Goal: Book appointment/travel/reservation

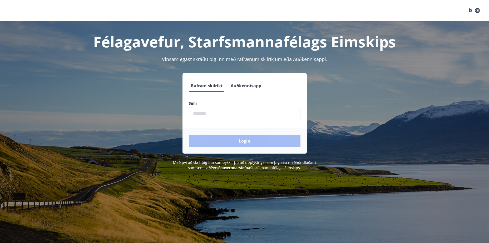
click at [225, 117] on input "phone" at bounding box center [245, 113] width 112 height 13
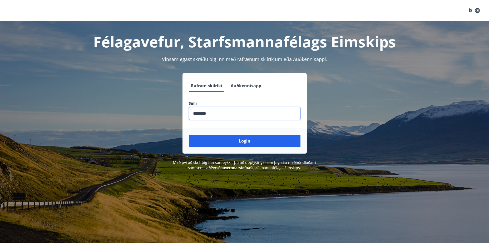
type input "********"
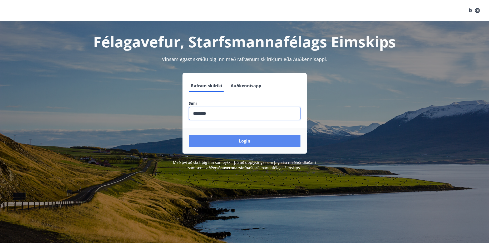
click at [227, 139] on button "Login" at bounding box center [245, 141] width 112 height 13
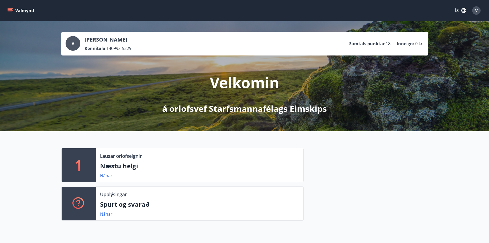
click at [11, 11] on icon "menu" at bounding box center [11, 10] width 6 height 1
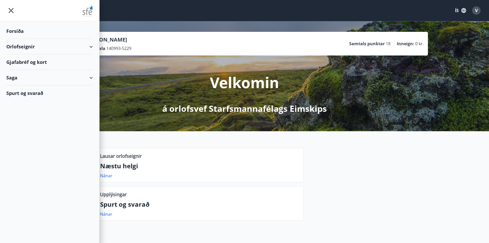
click at [32, 46] on div "Orlofseignir" at bounding box center [49, 47] width 87 height 16
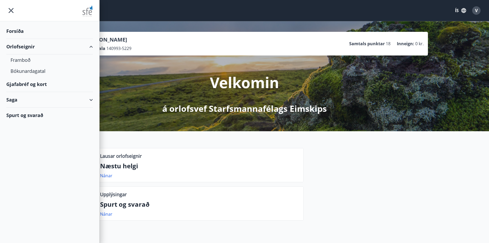
click at [460, 8] on button "ÍS" at bounding box center [460, 10] width 17 height 9
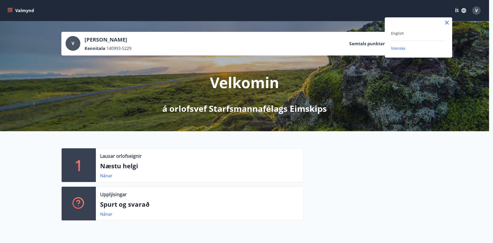
click at [398, 48] on span "Íslenska" at bounding box center [398, 48] width 14 height 5
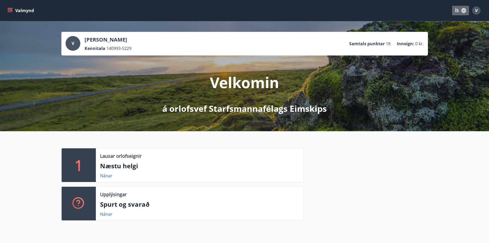
click at [460, 9] on button "ÍS" at bounding box center [460, 10] width 17 height 9
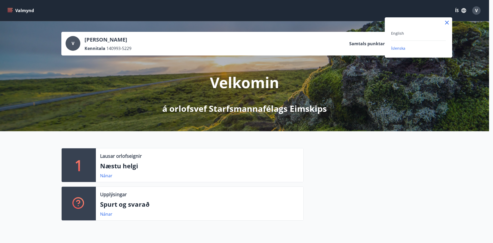
click at [399, 37] on div "English" at bounding box center [418, 35] width 55 height 11
click at [398, 33] on span "English" at bounding box center [397, 33] width 13 height 5
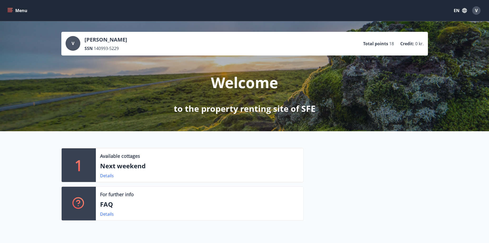
click at [8, 10] on icon "menu" at bounding box center [10, 9] width 5 height 1
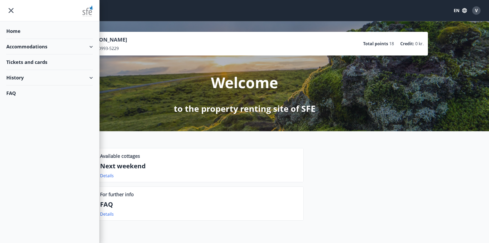
click at [90, 46] on div "Accommodations" at bounding box center [49, 47] width 87 height 16
click at [21, 71] on div "Overview calendar" at bounding box center [50, 71] width 78 height 11
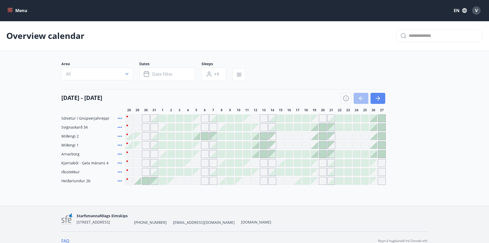
click at [383, 100] on button "button" at bounding box center [378, 98] width 15 height 11
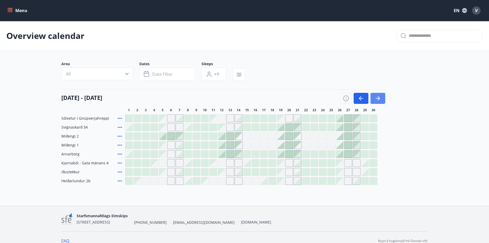
click at [383, 98] on button "button" at bounding box center [378, 98] width 15 height 11
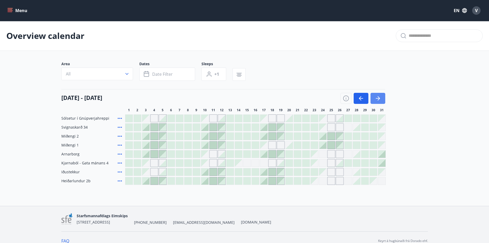
click at [382, 98] on button "button" at bounding box center [378, 98] width 15 height 11
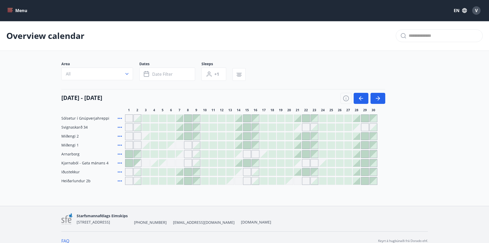
click at [119, 171] on icon at bounding box center [120, 172] width 6 height 6
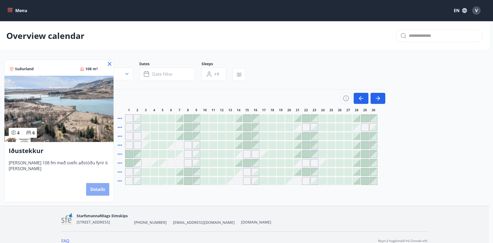
click at [98, 191] on button "Details" at bounding box center [97, 189] width 23 height 13
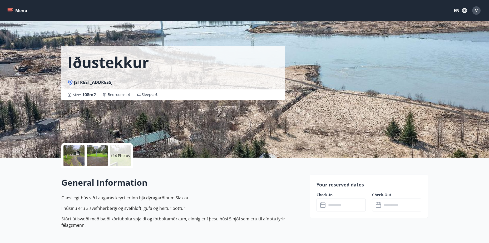
click at [120, 157] on p "+14 Photos" at bounding box center [120, 155] width 19 height 5
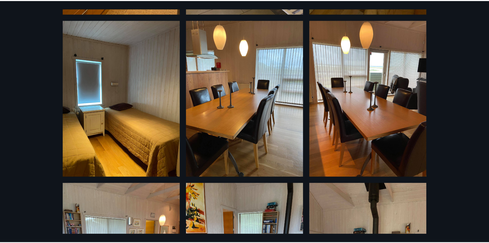
scroll to position [593, 0]
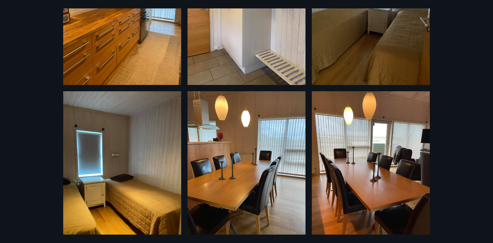
click at [455, 20] on div "20 Photos" at bounding box center [246, 121] width 493 height 243
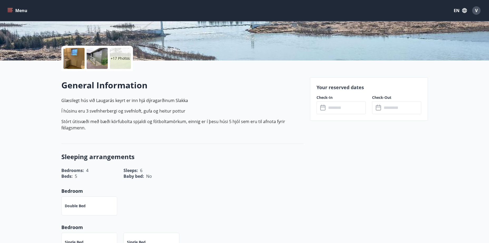
scroll to position [105, 0]
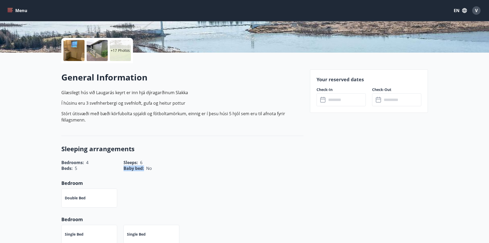
drag, startPoint x: 125, startPoint y: 162, endPoint x: 143, endPoint y: 162, distance: 18.7
click at [143, 162] on div "Baby bed : No" at bounding box center [148, 165] width 62 height 12
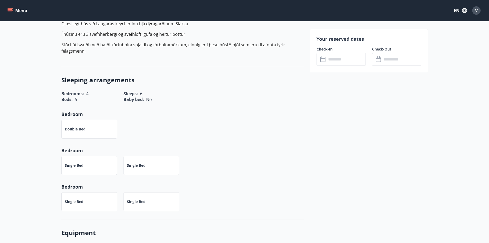
scroll to position [184, 0]
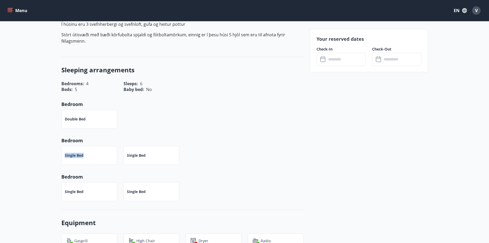
drag, startPoint x: 64, startPoint y: 156, endPoint x: 87, endPoint y: 156, distance: 23.7
click at [87, 156] on div "Single Bed" at bounding box center [89, 155] width 56 height 19
drag, startPoint x: 63, startPoint y: 195, endPoint x: 82, endPoint y: 194, distance: 19.0
click at [82, 194] on div "Single Bed" at bounding box center [89, 192] width 56 height 19
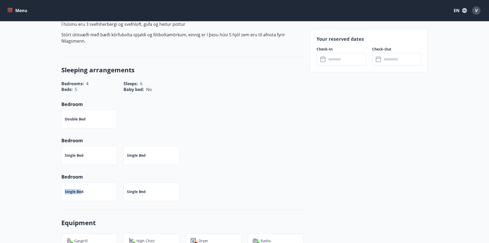
click at [82, 194] on p "Single Bed" at bounding box center [74, 191] width 19 height 5
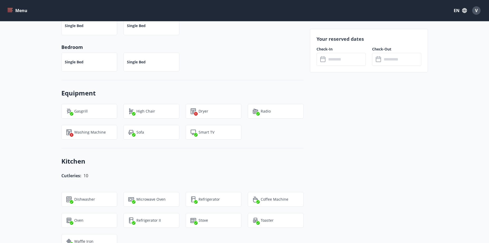
scroll to position [316, 0]
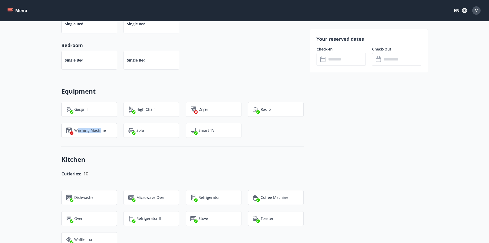
drag, startPoint x: 77, startPoint y: 133, endPoint x: 101, endPoint y: 133, distance: 24.5
click at [101, 133] on p "Washing Machine" at bounding box center [90, 130] width 32 height 5
click at [206, 112] on p "Dryer" at bounding box center [204, 109] width 10 height 5
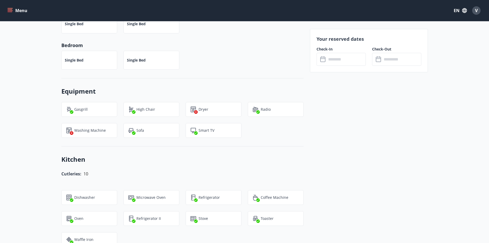
drag, startPoint x: 206, startPoint y: 112, endPoint x: 189, endPoint y: 121, distance: 18.7
click at [189, 121] on div "Smart TV" at bounding box center [210, 127] width 62 height 21
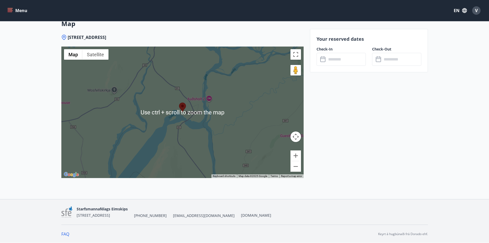
scroll to position [740, 0]
click at [299, 168] on button "Zoom out" at bounding box center [296, 166] width 11 height 11
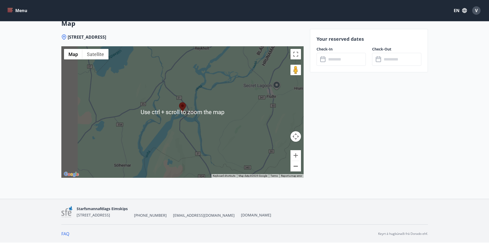
click at [299, 168] on button "Zoom out" at bounding box center [296, 166] width 11 height 11
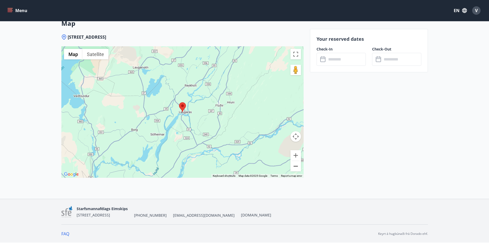
click at [299, 168] on button "Zoom out" at bounding box center [296, 166] width 11 height 11
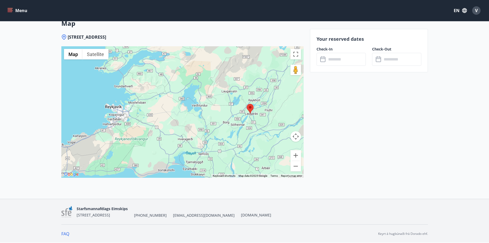
drag, startPoint x: 215, startPoint y: 162, endPoint x: 284, endPoint y: 163, distance: 69.1
click at [284, 163] on div at bounding box center [182, 112] width 242 height 132
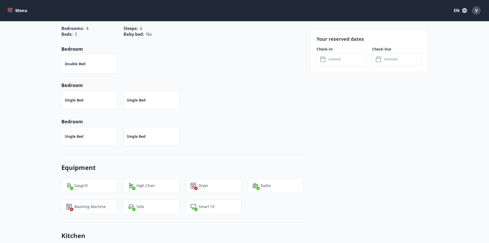
scroll to position [29, 0]
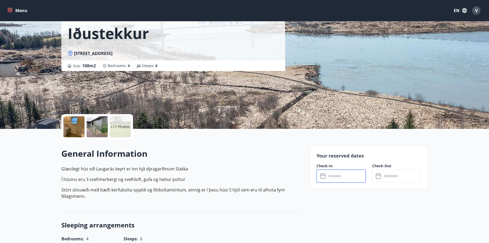
click at [338, 174] on input "text" at bounding box center [346, 176] width 39 height 13
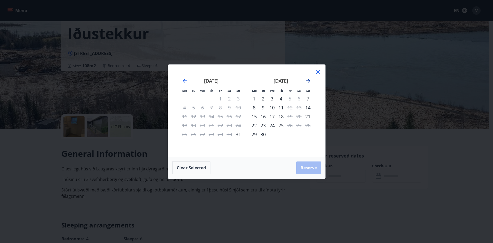
click at [309, 82] on icon "Move forward to switch to the next month." at bounding box center [308, 81] width 4 height 4
click at [183, 84] on icon "Move backward to switch to the previous month." at bounding box center [185, 81] width 6 height 6
click at [309, 81] on icon "Move forward to switch to the next month." at bounding box center [308, 81] width 4 height 4
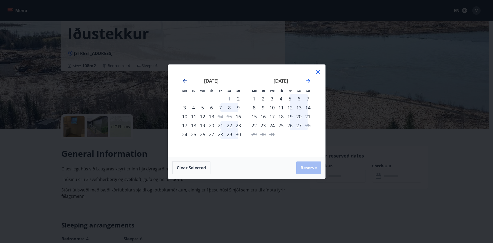
click at [182, 80] on icon "Move backward to switch to the previous month." at bounding box center [185, 81] width 6 height 6
drag, startPoint x: 122, startPoint y: 223, endPoint x: 138, endPoint y: 201, distance: 27.2
click at [122, 223] on div "Mo Tu We Th Fr Sa Su Mo Tu We Th Fr Sa Su [DATE] 1 2 3 4 5 6 7 8 9 10 11 12 13 …" at bounding box center [246, 121] width 493 height 243
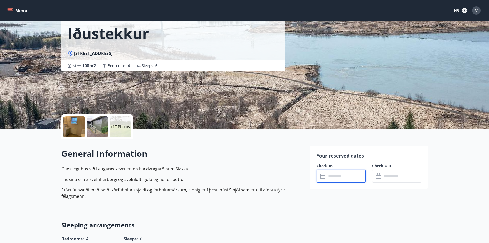
click at [343, 175] on input "text" at bounding box center [346, 176] width 39 height 13
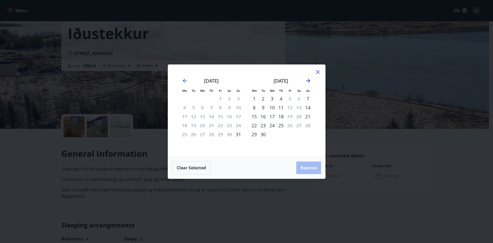
click at [307, 81] on icon "Move forward to switch to the next month." at bounding box center [308, 81] width 4 height 4
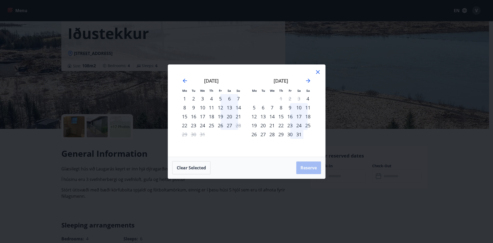
click at [139, 166] on div "Mo Tu We Th Fr Sa Su Mo Tu We Th Fr Sa Su [DATE] 1 2 3 4 5 6 7 8 9 10 11 12 13 …" at bounding box center [246, 121] width 493 height 243
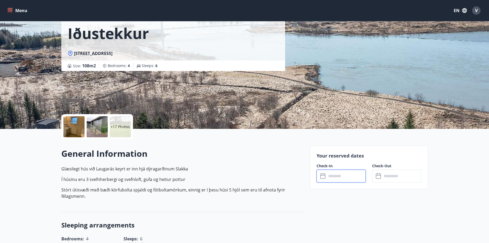
click at [344, 174] on input "text" at bounding box center [346, 176] width 39 height 13
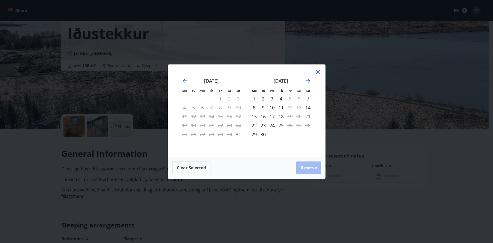
click at [145, 118] on div "Mo Tu We Th Fr Sa Su Mo Tu We Th Fr Sa Su [DATE] 1 2 3 4 5 6 7 8 9 10 11 12 13 …" at bounding box center [246, 121] width 493 height 243
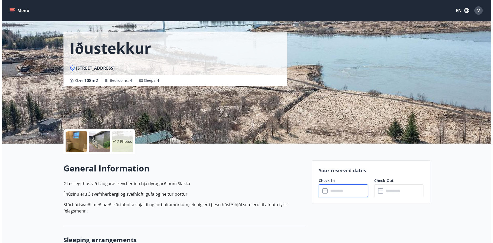
scroll to position [0, 0]
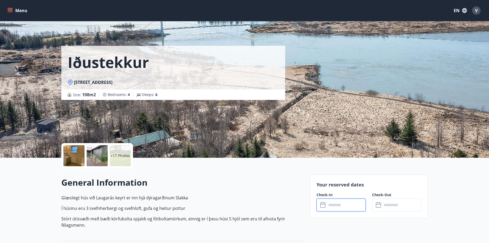
click at [121, 154] on p "+17 Photos" at bounding box center [120, 155] width 19 height 5
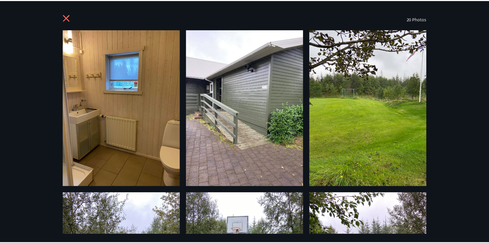
scroll to position [158, 0]
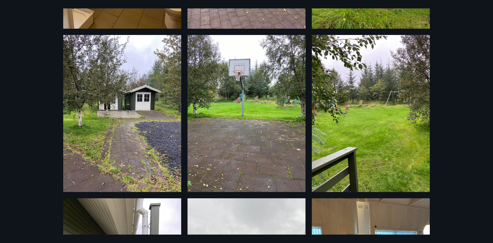
click at [51, 33] on div "20 Photos" at bounding box center [246, 121] width 493 height 243
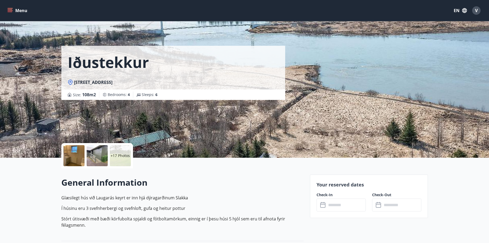
click at [11, 9] on icon "menu" at bounding box center [10, 9] width 5 height 1
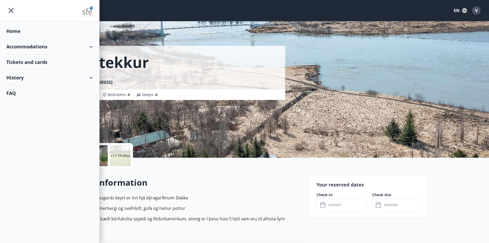
click at [33, 47] on div "Accommodations" at bounding box center [49, 47] width 87 height 16
click at [30, 71] on div "Overview calendar" at bounding box center [50, 71] width 78 height 11
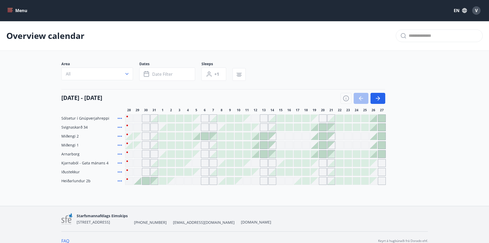
click at [121, 164] on icon at bounding box center [120, 163] width 4 height 1
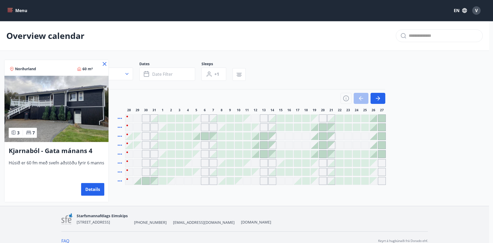
click at [104, 65] on icon at bounding box center [105, 64] width 4 height 4
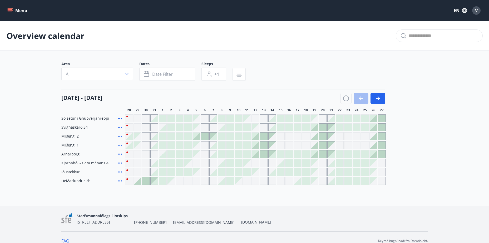
click at [120, 180] on icon at bounding box center [120, 181] width 6 height 6
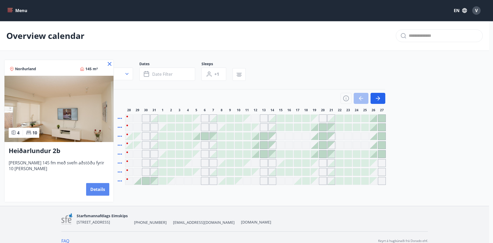
click at [96, 186] on button "Details" at bounding box center [97, 189] width 23 height 13
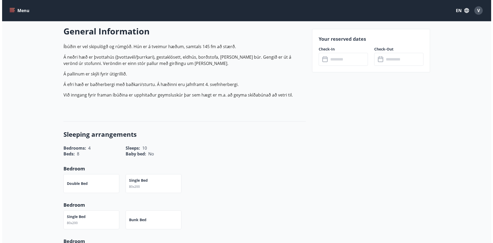
scroll to position [26, 0]
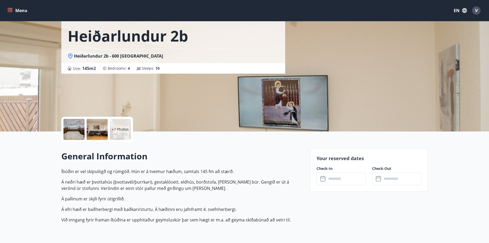
click at [120, 131] on p "+7 Photos" at bounding box center [120, 129] width 17 height 5
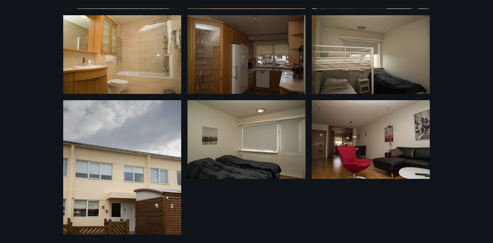
scroll to position [314, 0]
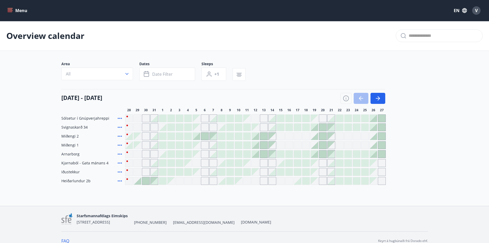
click at [120, 155] on icon at bounding box center [120, 154] width 6 height 6
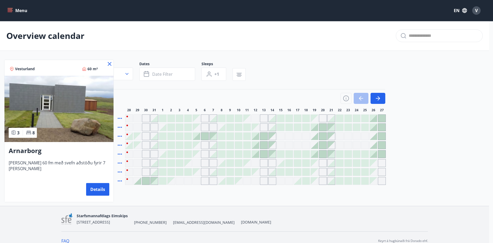
click at [56, 132] on img at bounding box center [58, 109] width 109 height 66
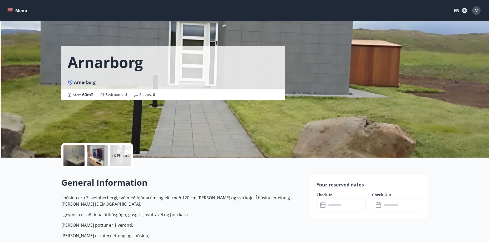
click at [111, 160] on div "+6 Photos" at bounding box center [120, 155] width 21 height 21
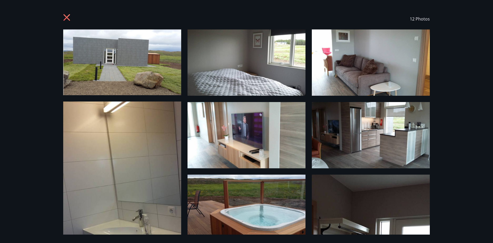
click at [69, 20] on icon at bounding box center [67, 17] width 7 height 7
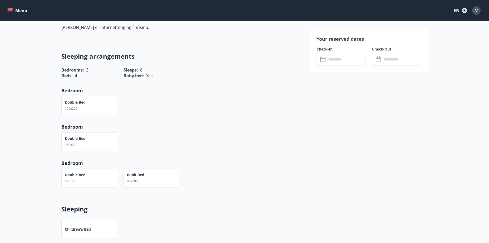
scroll to position [211, 0]
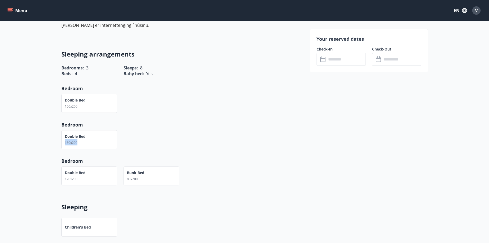
drag, startPoint x: 65, startPoint y: 137, endPoint x: 88, endPoint y: 137, distance: 22.4
click at [88, 137] on div "Double bed 160x200" at bounding box center [89, 139] width 56 height 19
drag, startPoint x: 67, startPoint y: 174, endPoint x: 81, endPoint y: 174, distance: 14.8
click at [81, 174] on div "Double bed 120x200" at bounding box center [75, 176] width 21 height 12
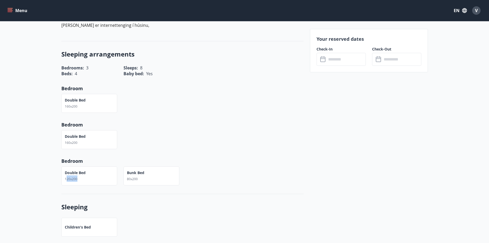
click at [81, 174] on div "Double bed 120x200" at bounding box center [75, 176] width 21 height 12
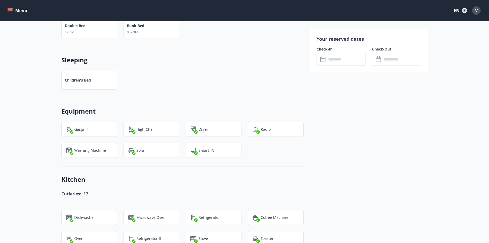
scroll to position [369, 0]
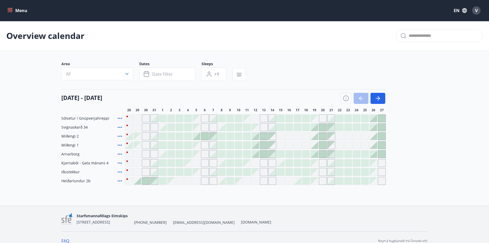
click at [119, 118] on icon at bounding box center [120, 118] width 6 height 6
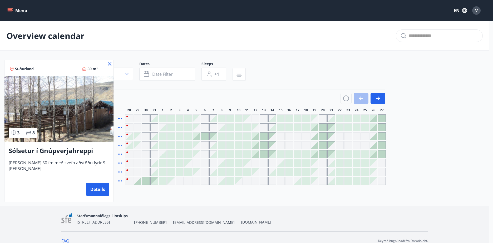
click at [106, 64] on icon at bounding box center [109, 64] width 6 height 6
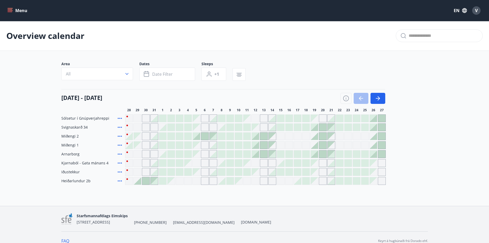
click at [120, 125] on icon at bounding box center [120, 127] width 6 height 6
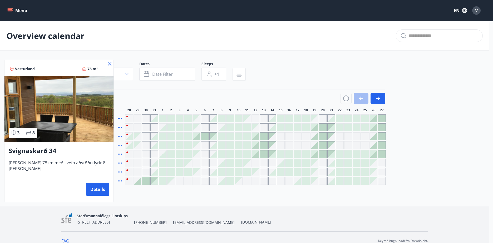
click at [108, 64] on icon at bounding box center [110, 64] width 4 height 4
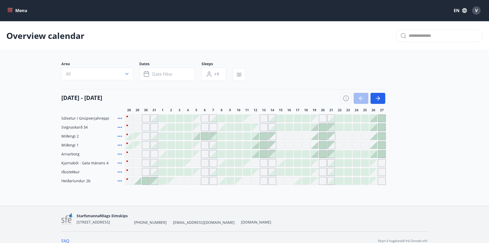
click at [121, 172] on icon at bounding box center [120, 172] width 6 height 6
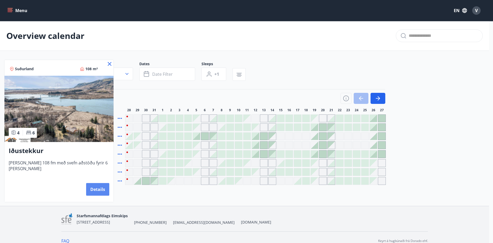
click at [91, 191] on button "Details" at bounding box center [97, 189] width 23 height 13
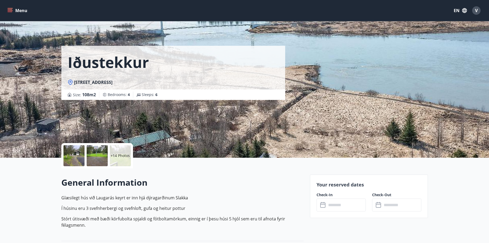
click at [114, 156] on p "+14 Photos" at bounding box center [120, 155] width 19 height 5
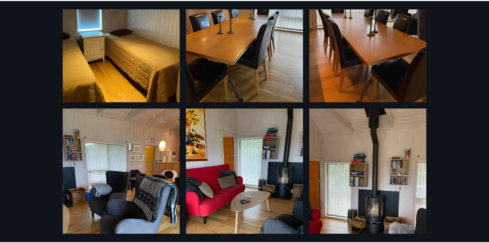
scroll to position [843, 0]
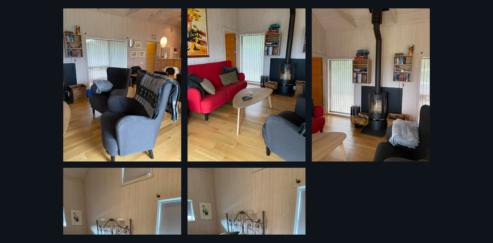
click at [37, 19] on div "20 Photos" at bounding box center [246, 121] width 493 height 243
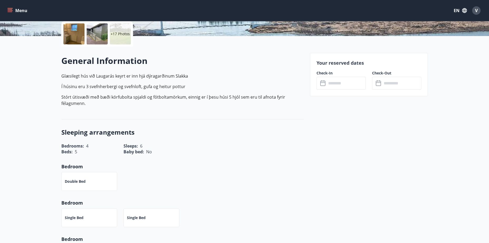
scroll to position [0, 0]
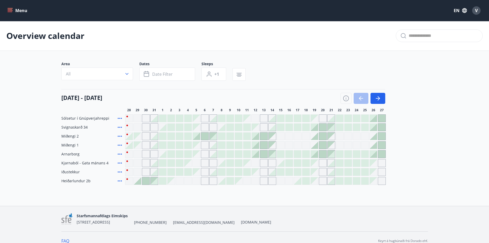
drag, startPoint x: 62, startPoint y: 98, endPoint x: 135, endPoint y: 97, distance: 73.0
click at [135, 97] on div "[DATE] - [DATE]" at bounding box center [223, 96] width 324 height 15
click at [378, 99] on icon "button" at bounding box center [378, 98] width 6 height 6
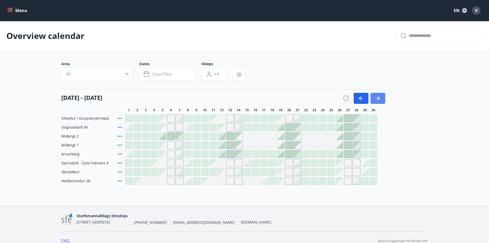
click at [378, 99] on icon "button" at bounding box center [378, 98] width 6 height 6
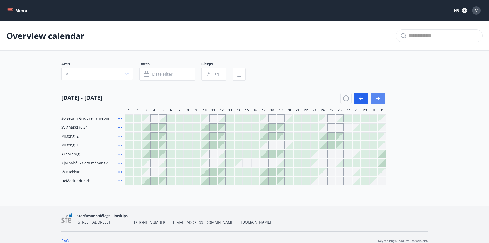
click at [378, 99] on icon "button" at bounding box center [378, 98] width 6 height 6
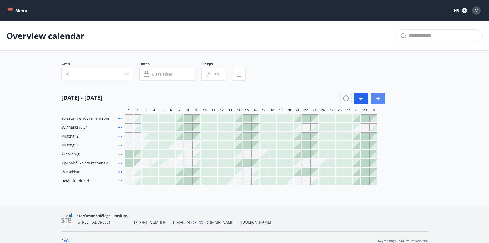
click at [378, 99] on icon "button" at bounding box center [378, 98] width 6 height 6
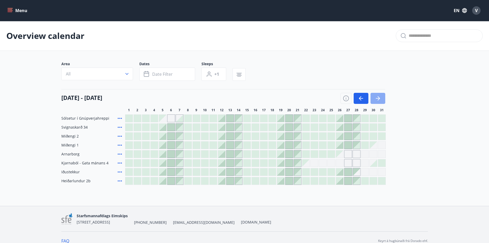
click at [378, 99] on icon "button" at bounding box center [378, 98] width 6 height 6
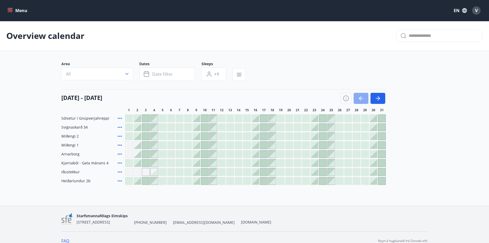
click at [363, 100] on icon "button" at bounding box center [361, 98] width 6 height 6
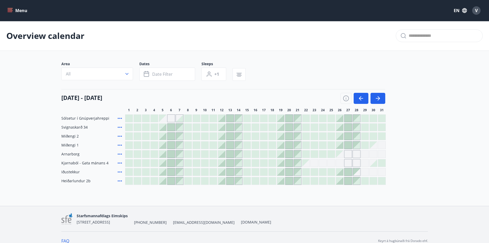
click at [322, 173] on div at bounding box center [322, 172] width 7 height 7
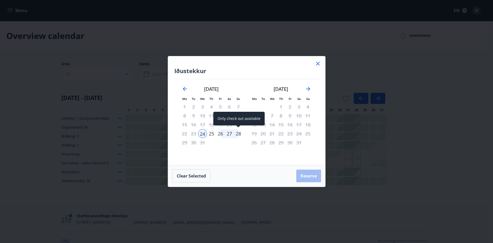
click at [238, 134] on div "28" at bounding box center [238, 133] width 9 height 9
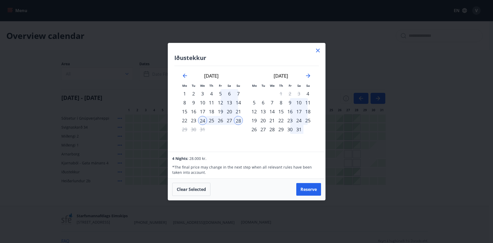
click at [319, 50] on icon at bounding box center [318, 50] width 6 height 6
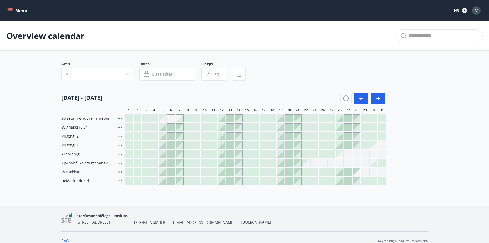
click at [120, 128] on icon at bounding box center [120, 127] width 4 height 1
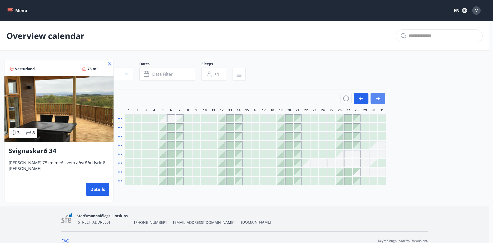
drag, startPoint x: 103, startPoint y: 64, endPoint x: 380, endPoint y: 97, distance: 278.3
click at [106, 64] on icon at bounding box center [109, 64] width 6 height 6
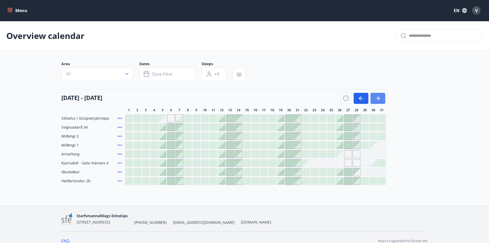
click at [382, 97] on button "button" at bounding box center [378, 98] width 15 height 11
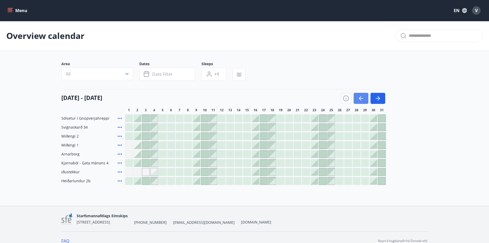
click at [364, 99] on icon "button" at bounding box center [361, 98] width 6 height 6
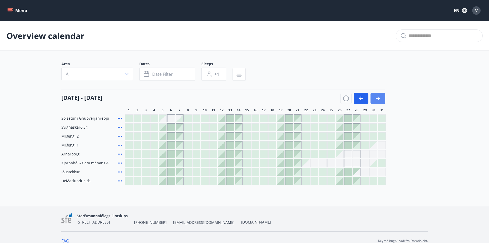
click at [381, 100] on button "button" at bounding box center [378, 98] width 15 height 11
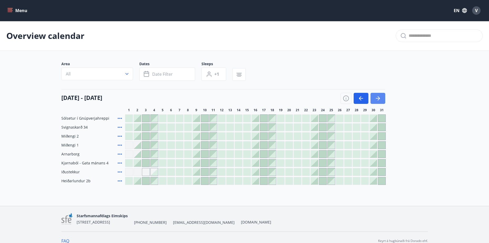
click at [381, 98] on icon "button" at bounding box center [378, 98] width 6 height 6
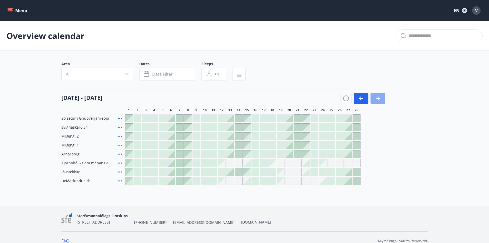
click at [381, 98] on icon "button" at bounding box center [378, 98] width 6 height 6
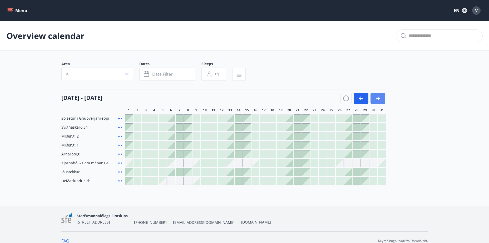
click at [381, 98] on icon "button" at bounding box center [378, 98] width 6 height 6
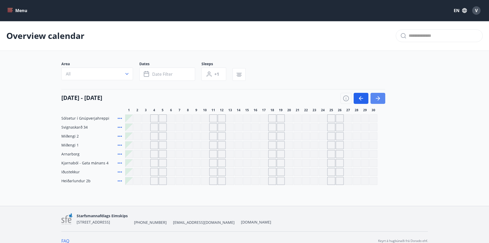
click at [381, 98] on icon "button" at bounding box center [378, 98] width 6 height 6
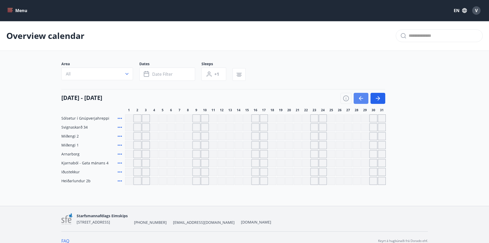
click at [359, 98] on icon "button" at bounding box center [361, 98] width 6 height 6
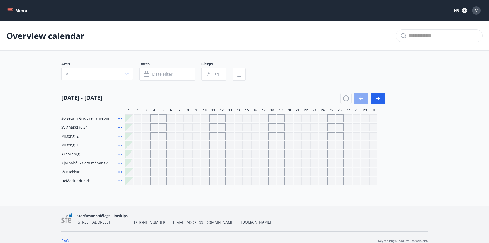
click at [359, 98] on icon "button" at bounding box center [361, 98] width 6 height 6
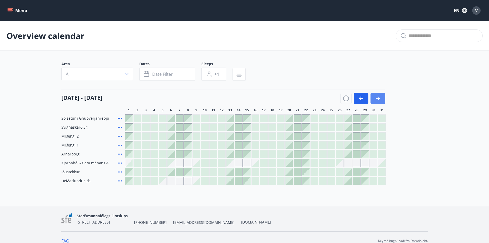
click at [378, 99] on icon "button" at bounding box center [378, 98] width 6 height 6
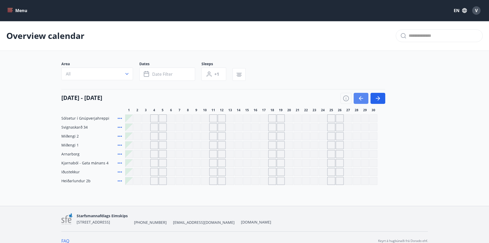
click at [364, 100] on button "button" at bounding box center [361, 98] width 15 height 11
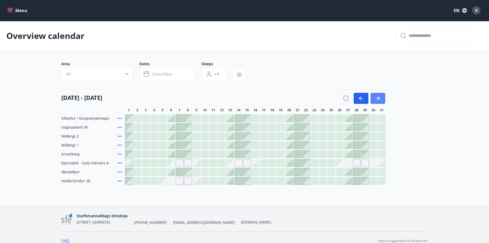
click at [382, 100] on button "button" at bounding box center [378, 98] width 15 height 11
